Goal: Transaction & Acquisition: Subscribe to service/newsletter

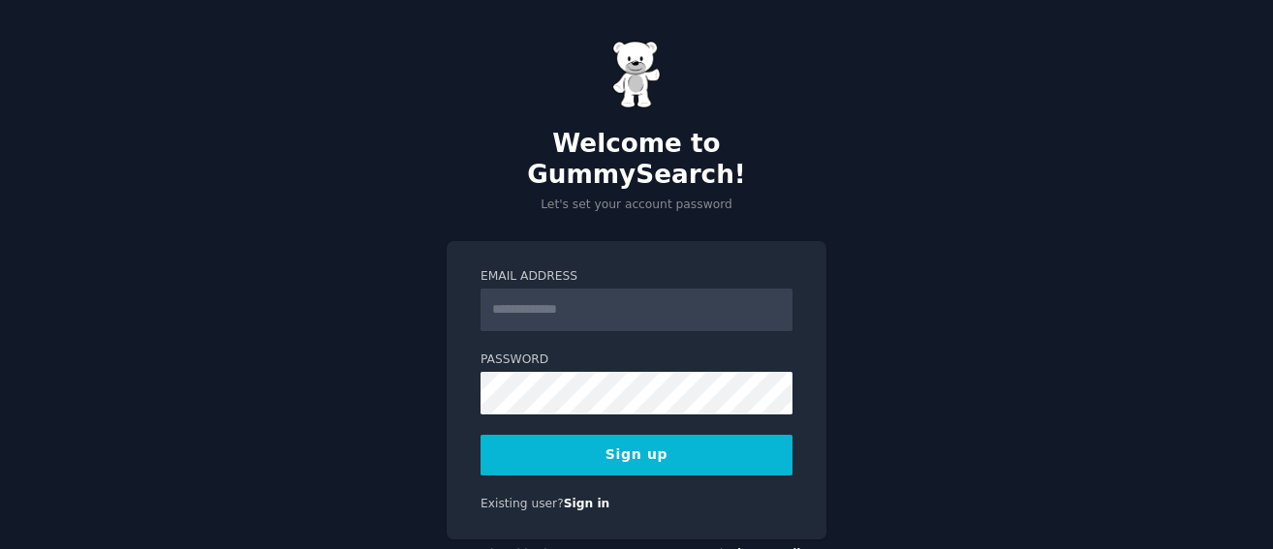
click at [872, 280] on div "Welcome to GummySearch! Let's set your account password Email Address Password …" at bounding box center [636, 305] width 1273 height 611
click at [577, 482] on div "Email Address Password 8 or more characters Alphanumeric characters No common p…" at bounding box center [636, 390] width 380 height 299
click at [578, 497] on link "Sign in" at bounding box center [587, 504] width 46 height 14
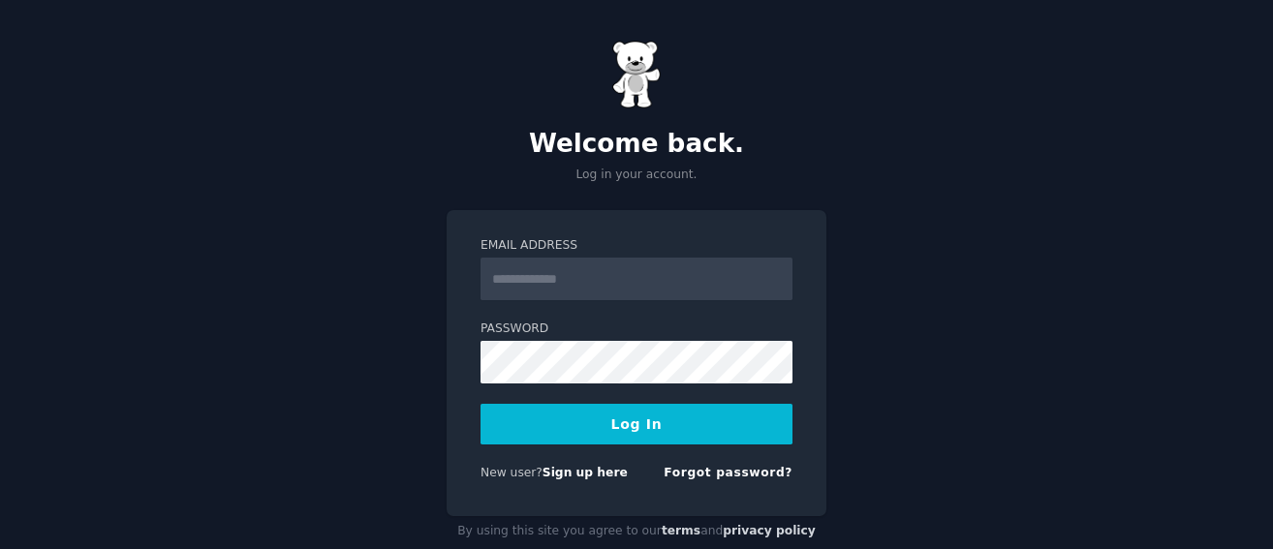
click at [512, 277] on input "Email Address" at bounding box center [636, 279] width 312 height 43
type input "**********"
click at [597, 423] on button "Log In" at bounding box center [636, 424] width 312 height 41
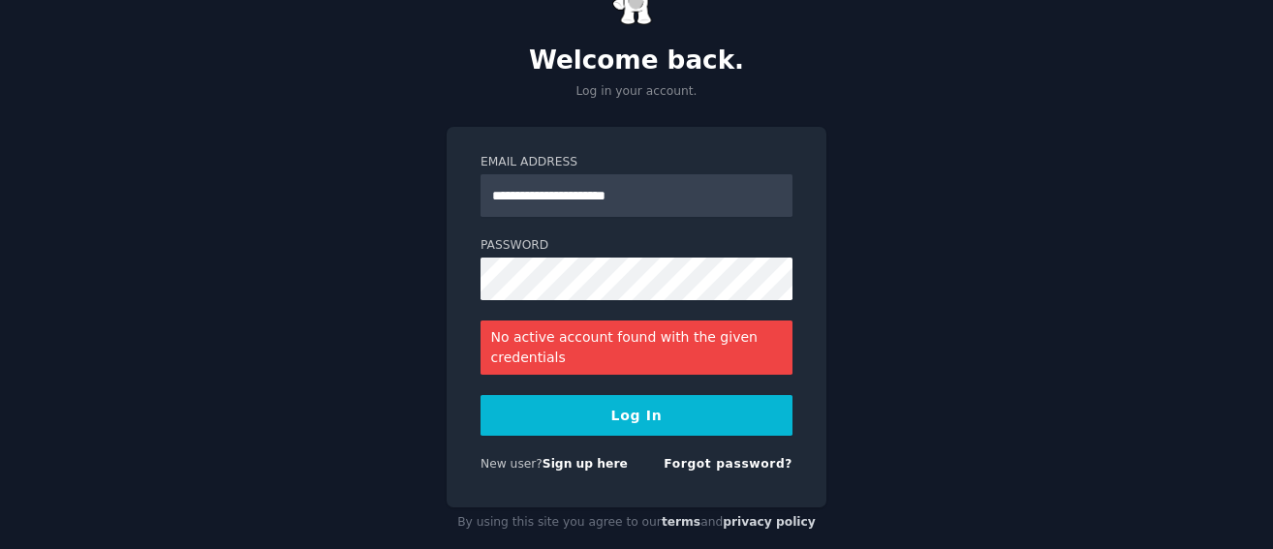
scroll to position [104, 0]
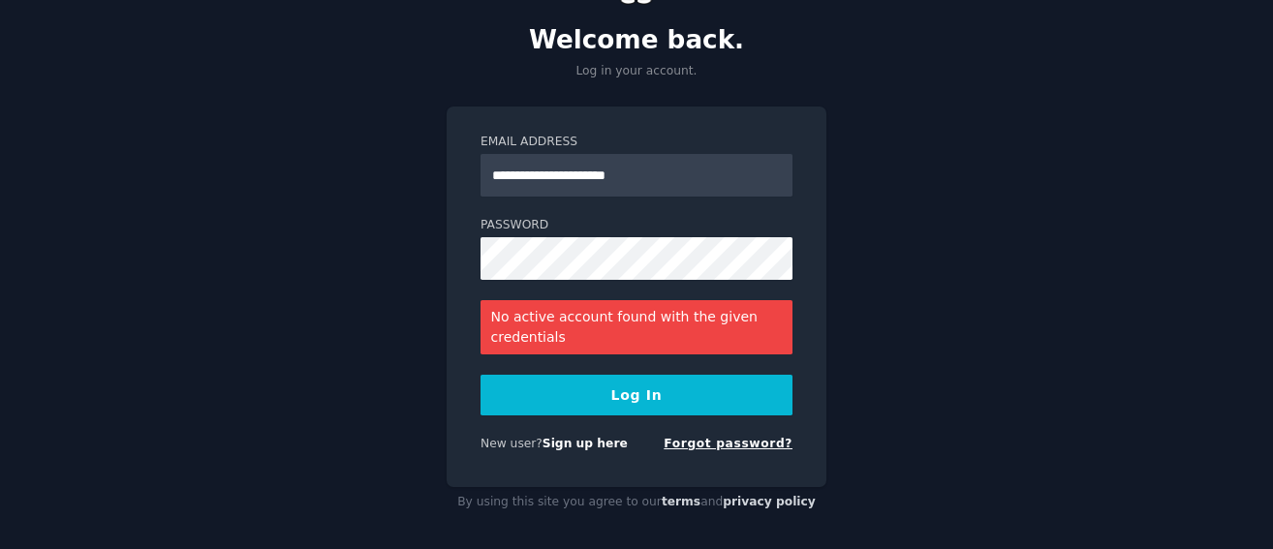
click at [725, 446] on link "Forgot password?" at bounding box center [727, 444] width 129 height 14
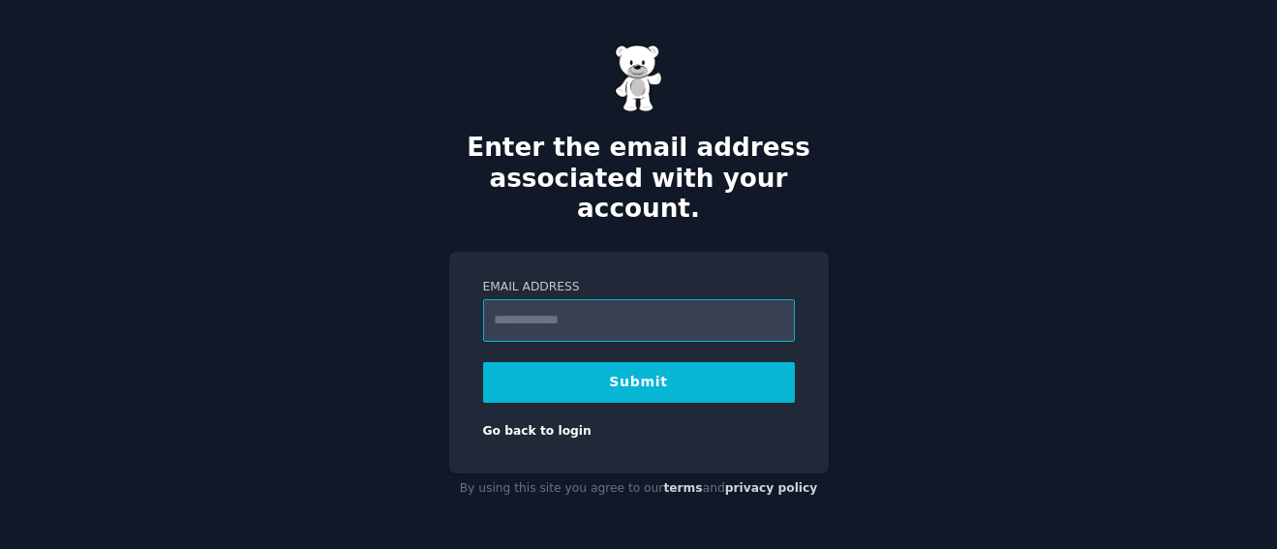
click at [538, 308] on input "Email Address" at bounding box center [639, 320] width 312 height 43
type input "**********"
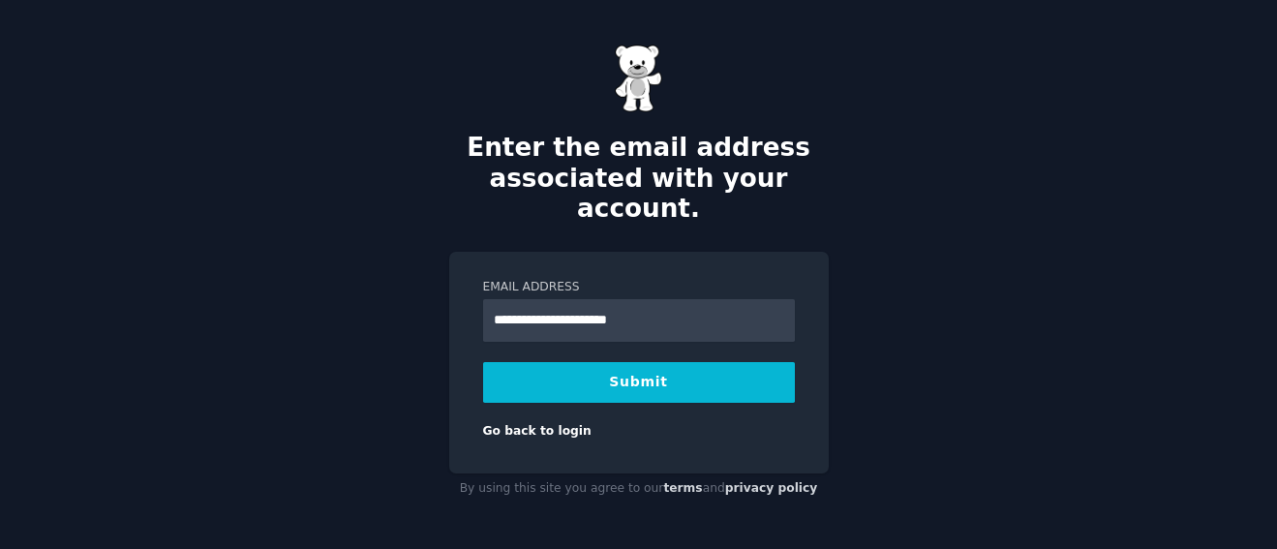
click at [616, 367] on button "Submit" at bounding box center [639, 382] width 312 height 41
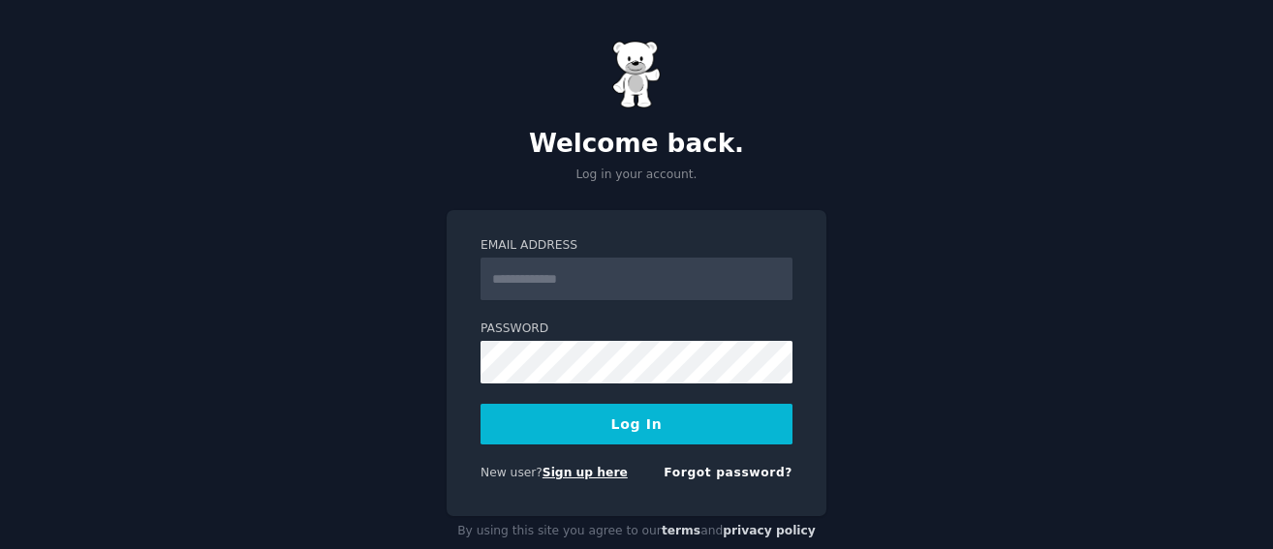
click at [580, 474] on link "Sign up here" at bounding box center [584, 473] width 85 height 14
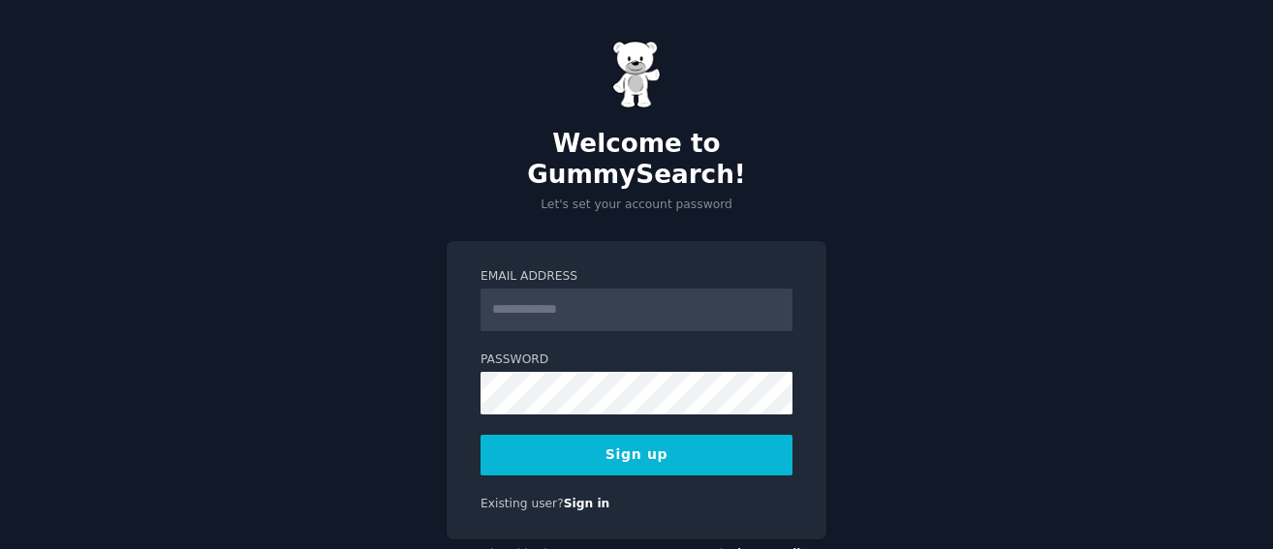
click at [542, 289] on input "Email Address" at bounding box center [636, 310] width 312 height 43
type input "**********"
click at [511, 435] on button "Sign up" at bounding box center [636, 455] width 312 height 41
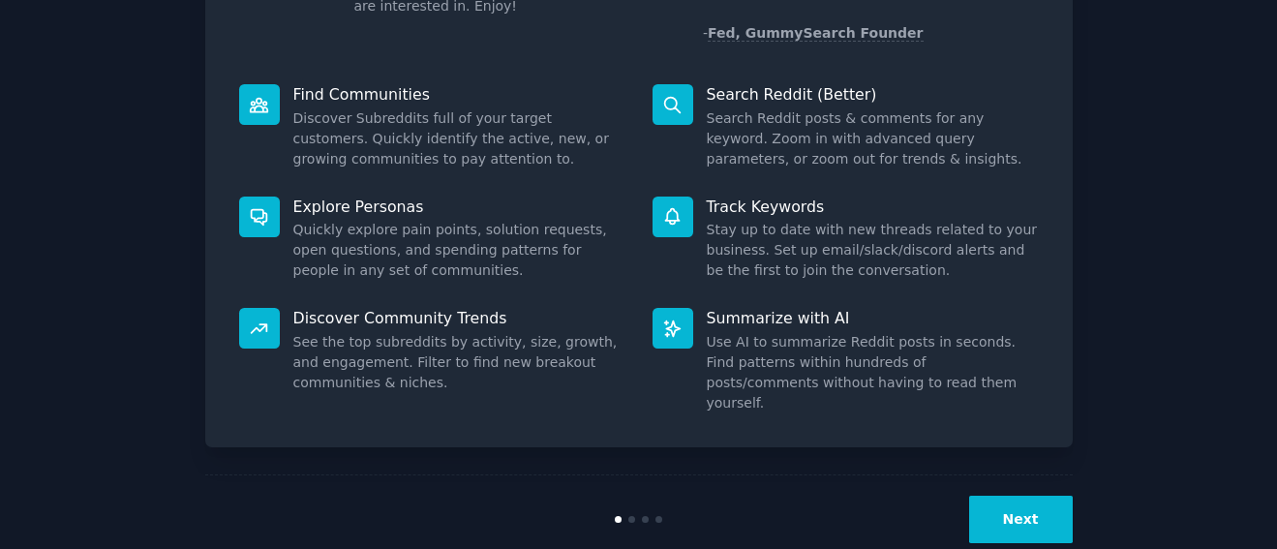
scroll to position [203, 0]
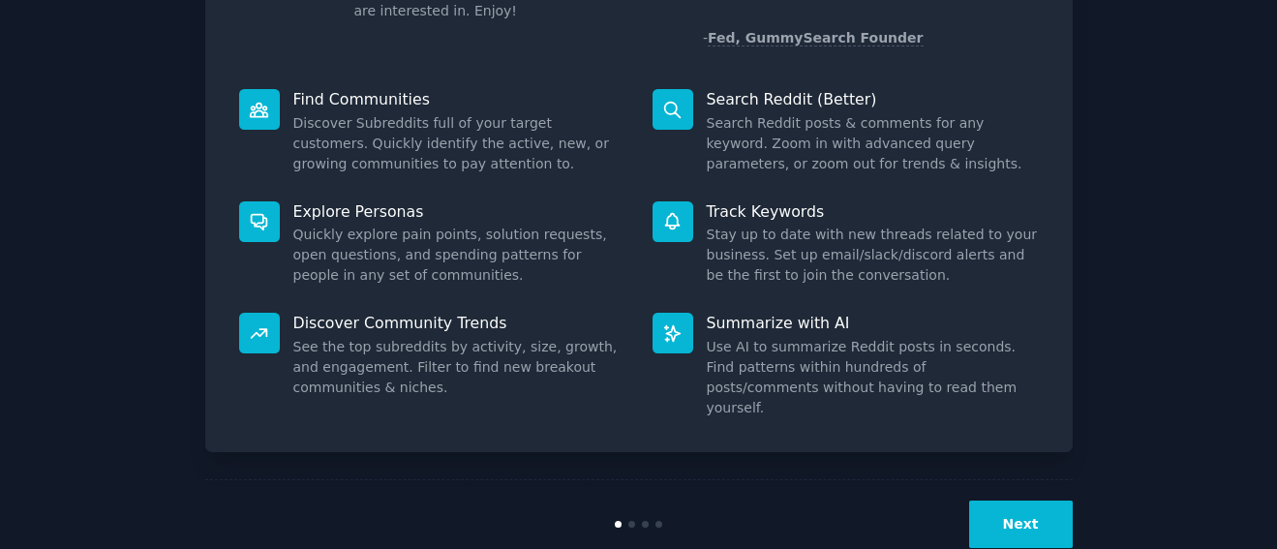
click at [1017, 501] on button "Next" at bounding box center [1022, 524] width 104 height 47
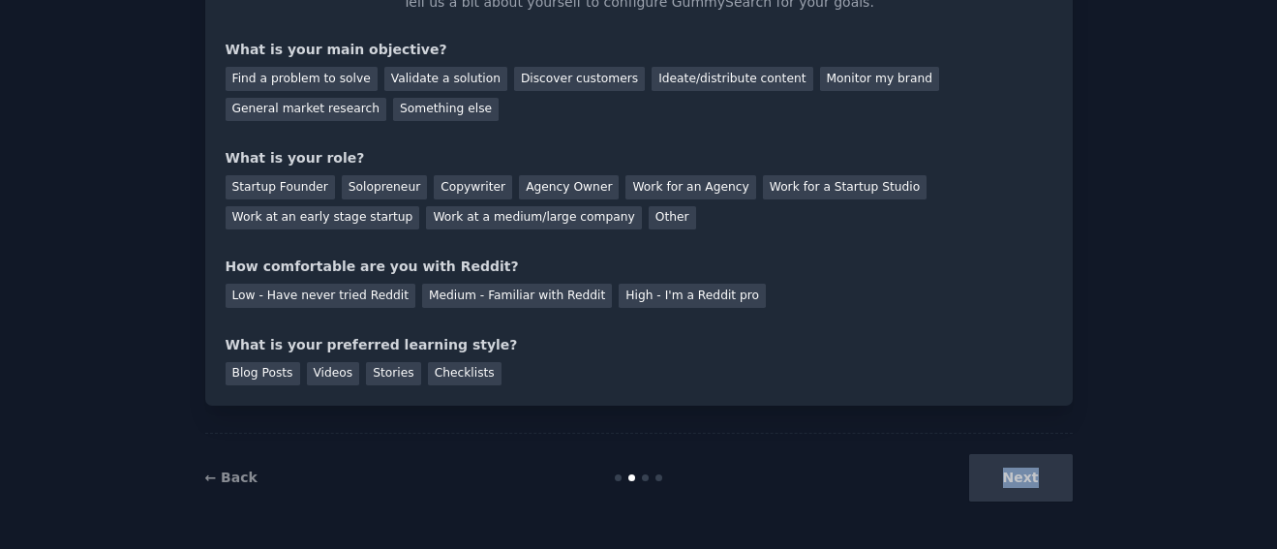
click at [1017, 473] on div "Next" at bounding box center [929, 477] width 290 height 47
click at [1023, 486] on div "Next" at bounding box center [929, 477] width 290 height 47
click at [1013, 473] on div "Next" at bounding box center [929, 477] width 290 height 47
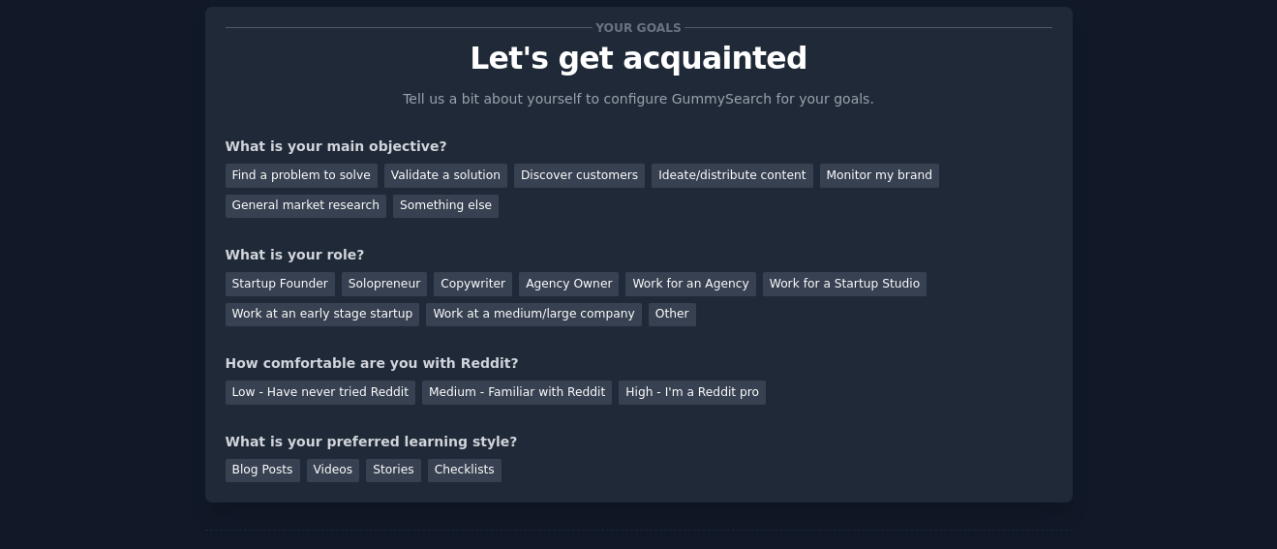
scroll to position [21, 0]
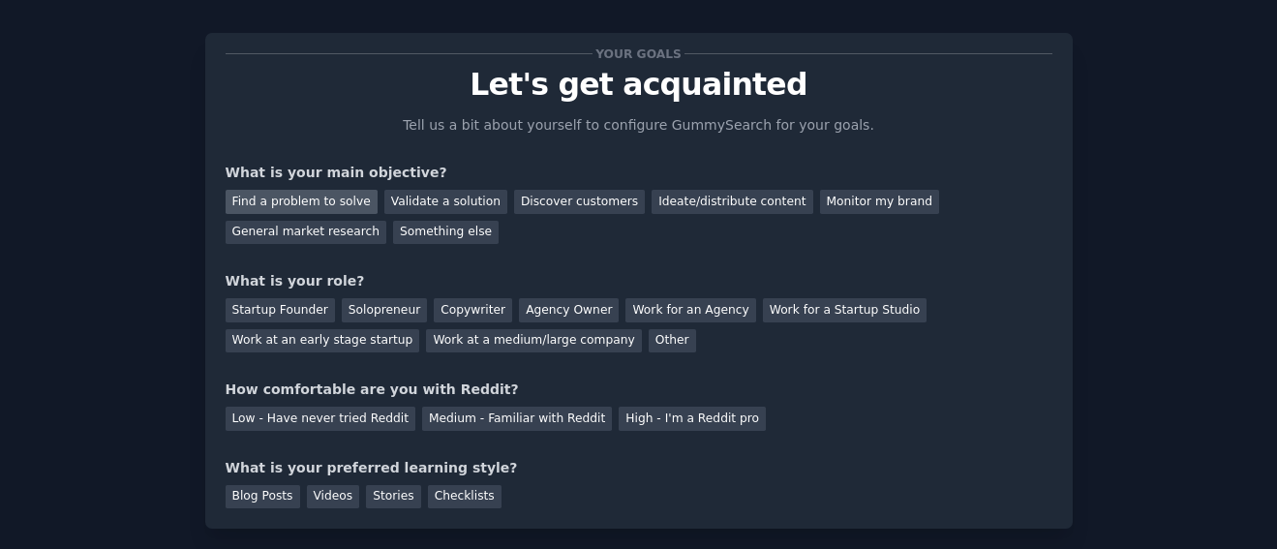
click at [310, 202] on div "Find a problem to solve" at bounding box center [302, 202] width 152 height 24
click at [280, 305] on div "Startup Founder" at bounding box center [280, 310] width 109 height 24
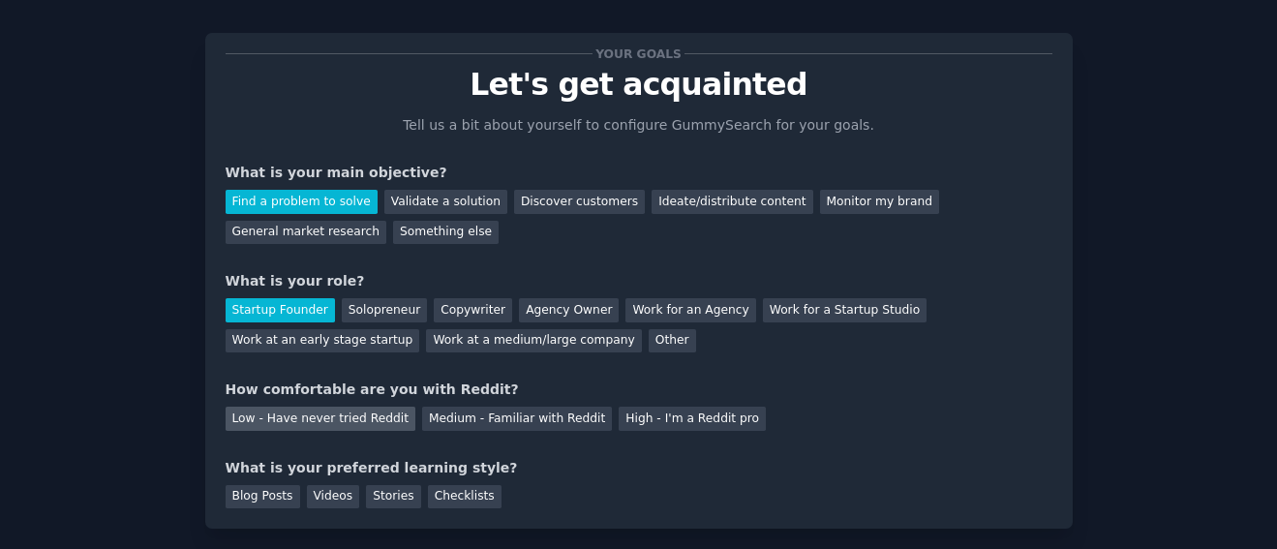
click at [281, 413] on div "Low - Have never tried Reddit" at bounding box center [321, 419] width 190 height 24
click at [261, 480] on div "Blog Posts Videos Stories Checklists" at bounding box center [639, 493] width 827 height 31
click at [261, 497] on div "Blog Posts" at bounding box center [263, 497] width 75 height 24
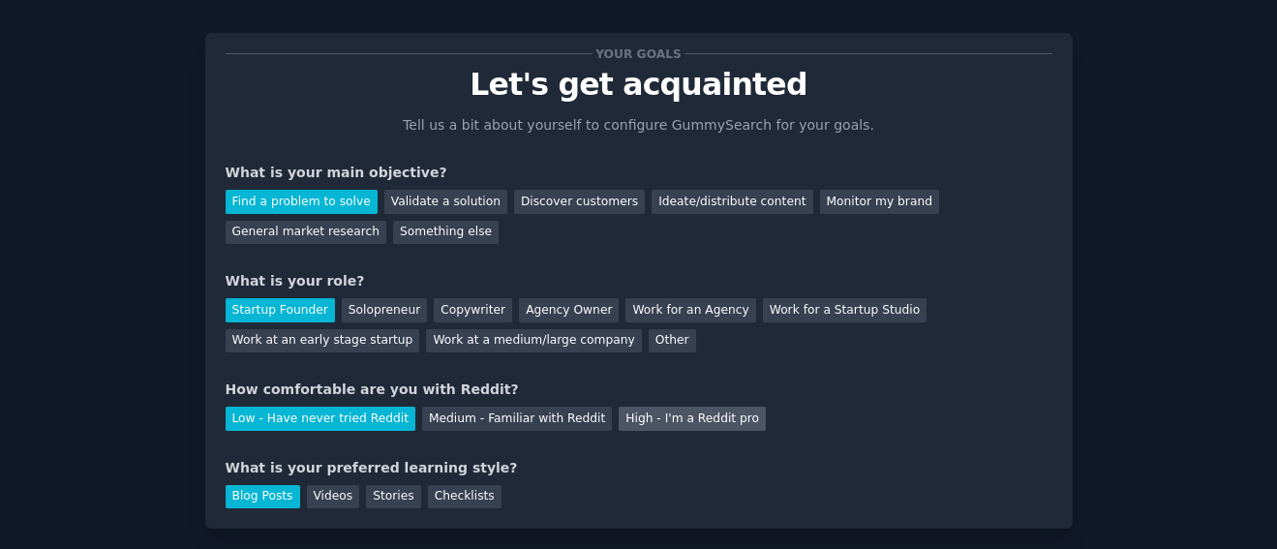
scroll to position [144, 0]
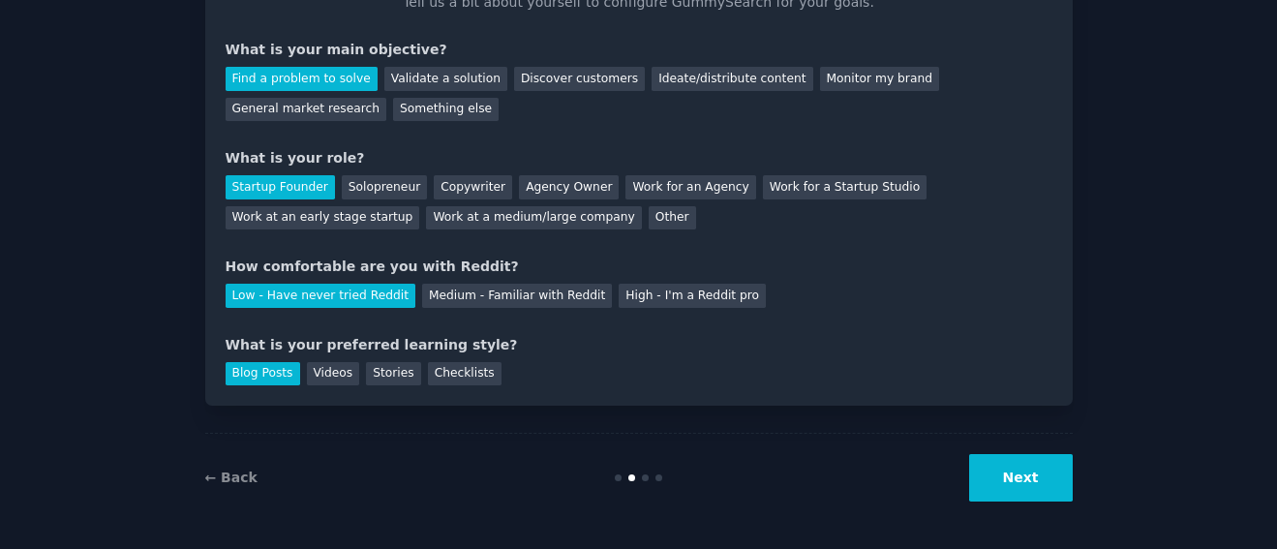
click at [1025, 479] on button "Next" at bounding box center [1022, 477] width 104 height 47
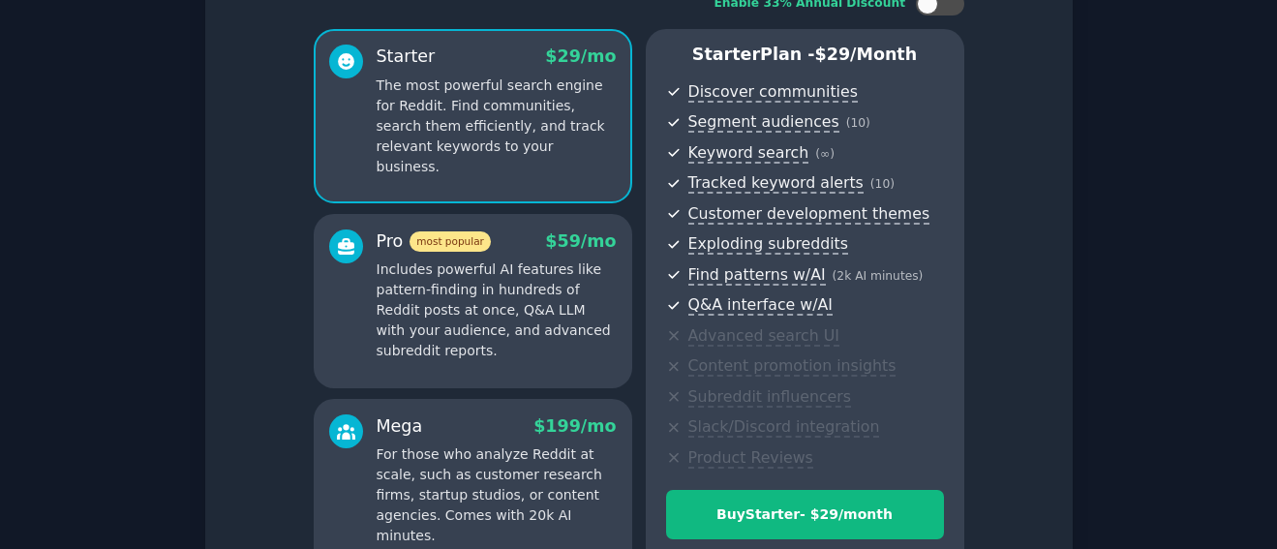
click at [219, 274] on div "Set up your account Choose your GummySearch flavor Enable 33% Annual Discount S…" at bounding box center [639, 275] width 868 height 731
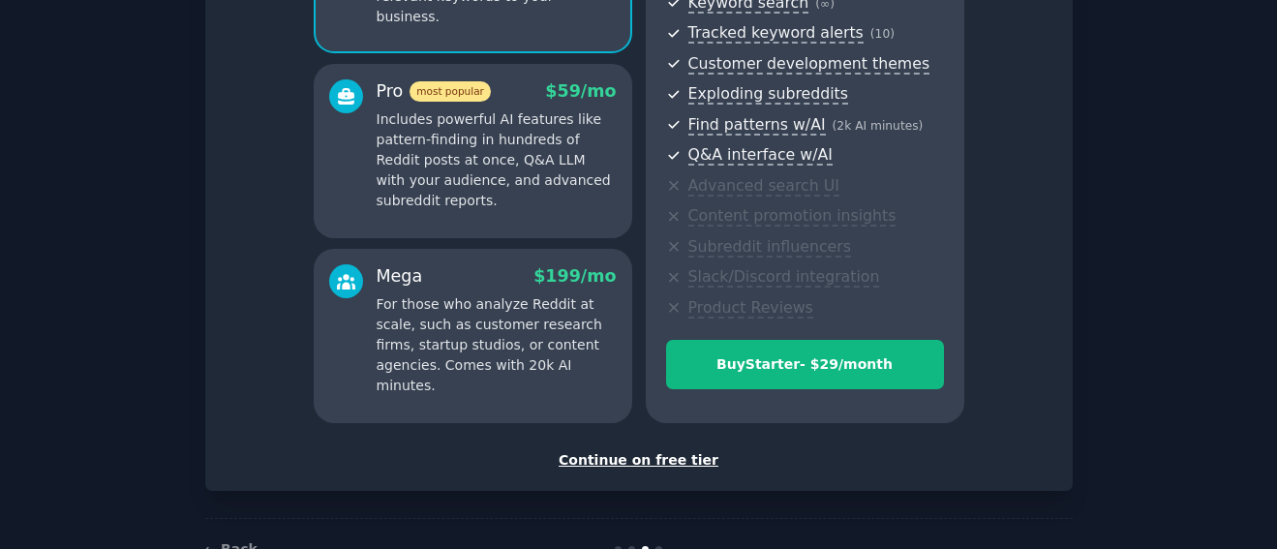
scroll to position [295, 0]
click at [630, 459] on div "Continue on free tier" at bounding box center [639, 459] width 827 height 20
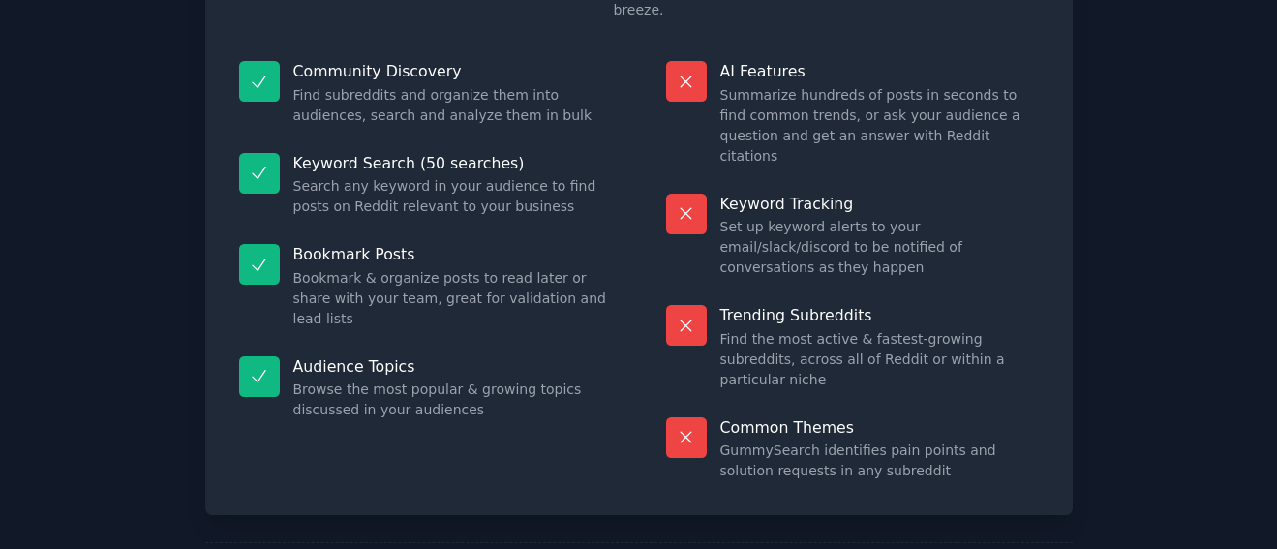
scroll to position [205, 0]
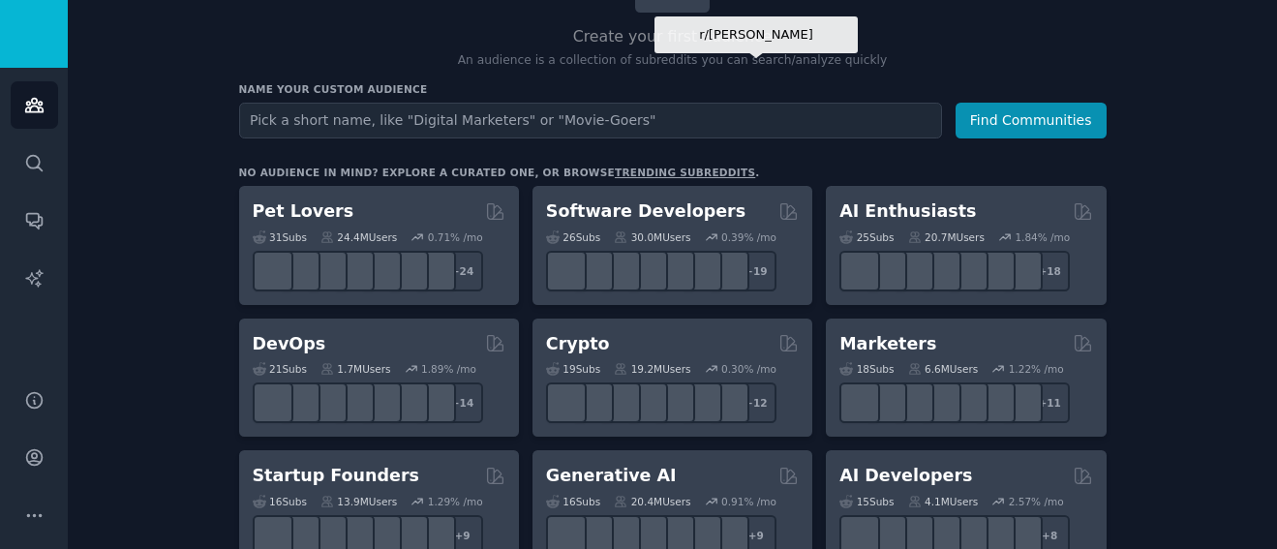
scroll to position [186, 0]
